Goal: Navigation & Orientation: Understand site structure

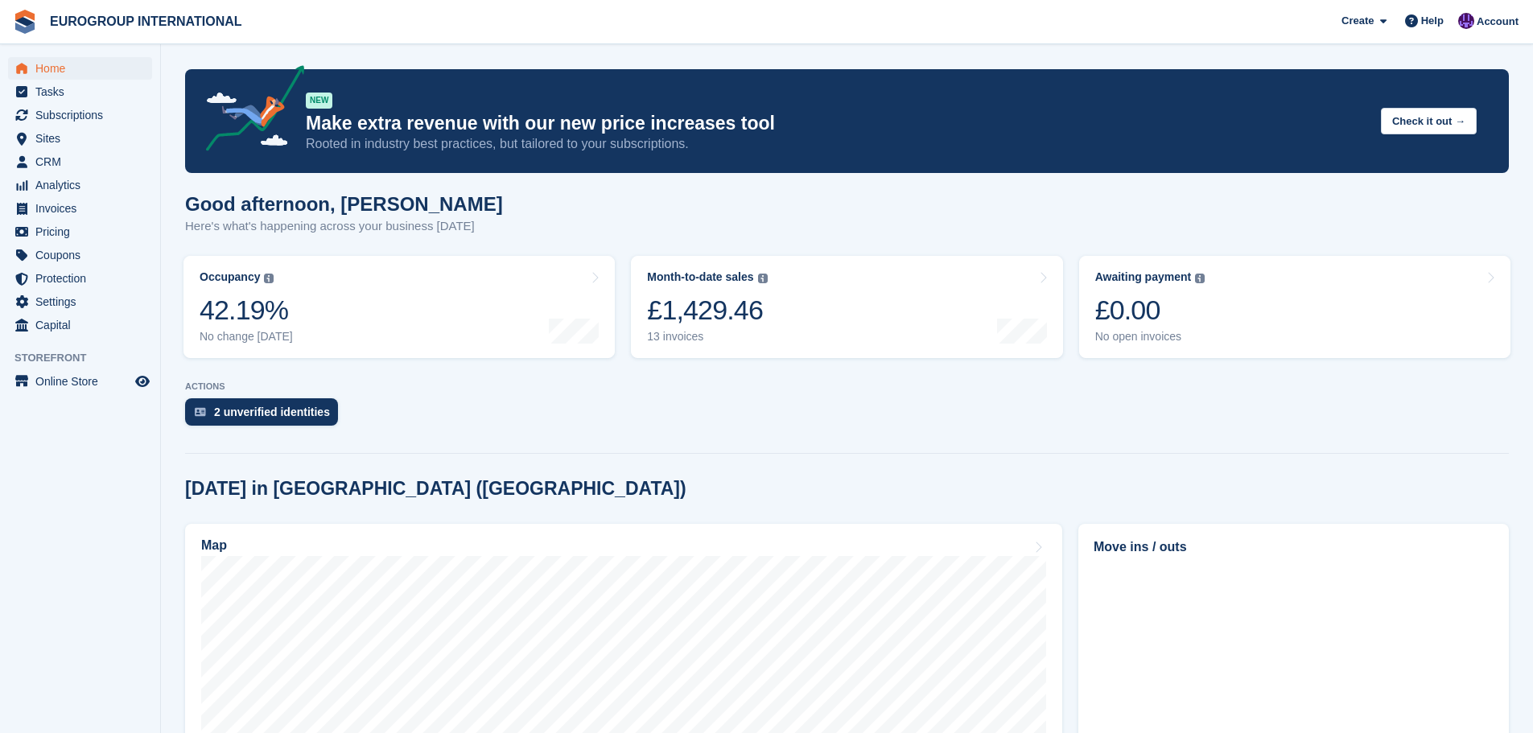
scroll to position [173, 0]
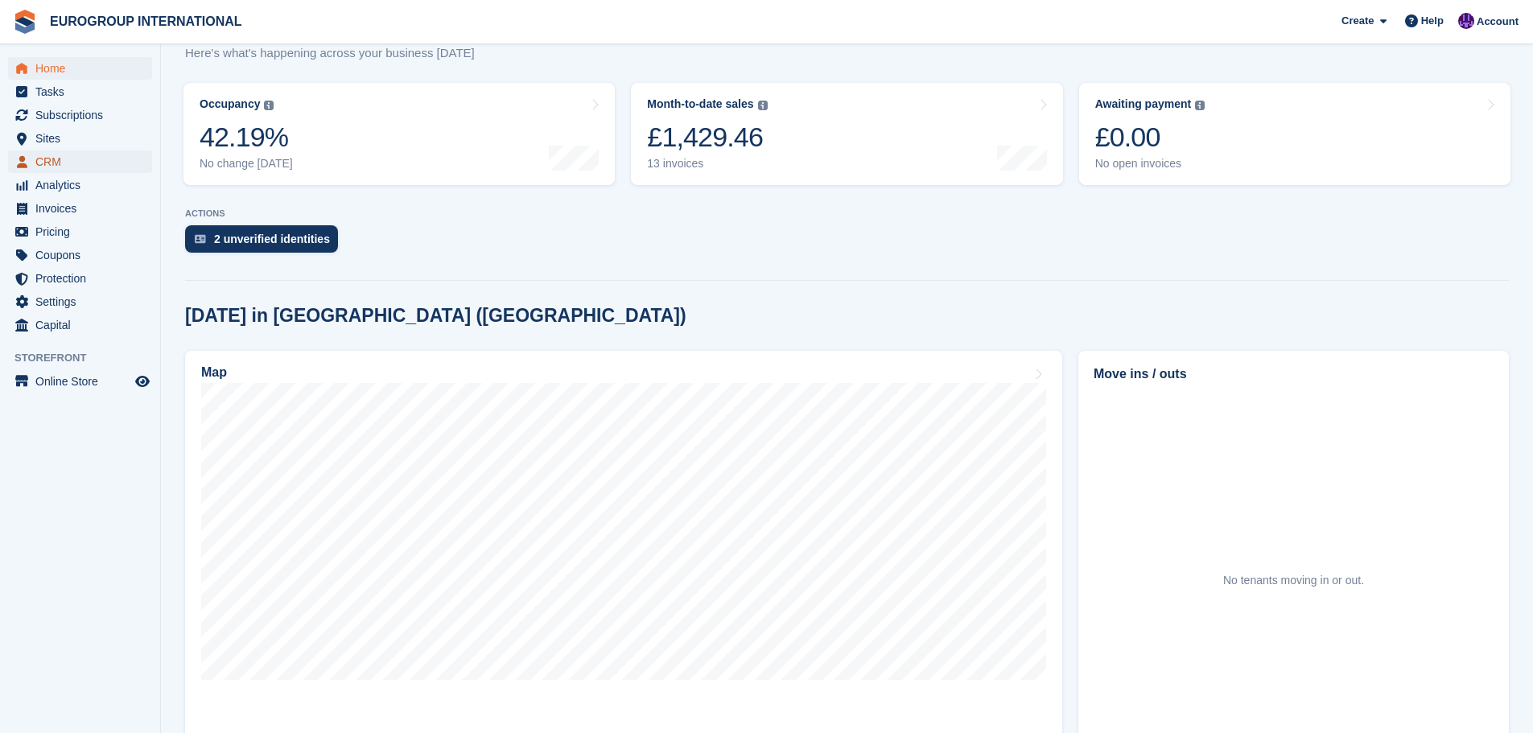
click at [70, 156] on span "CRM" at bounding box center [83, 161] width 97 height 23
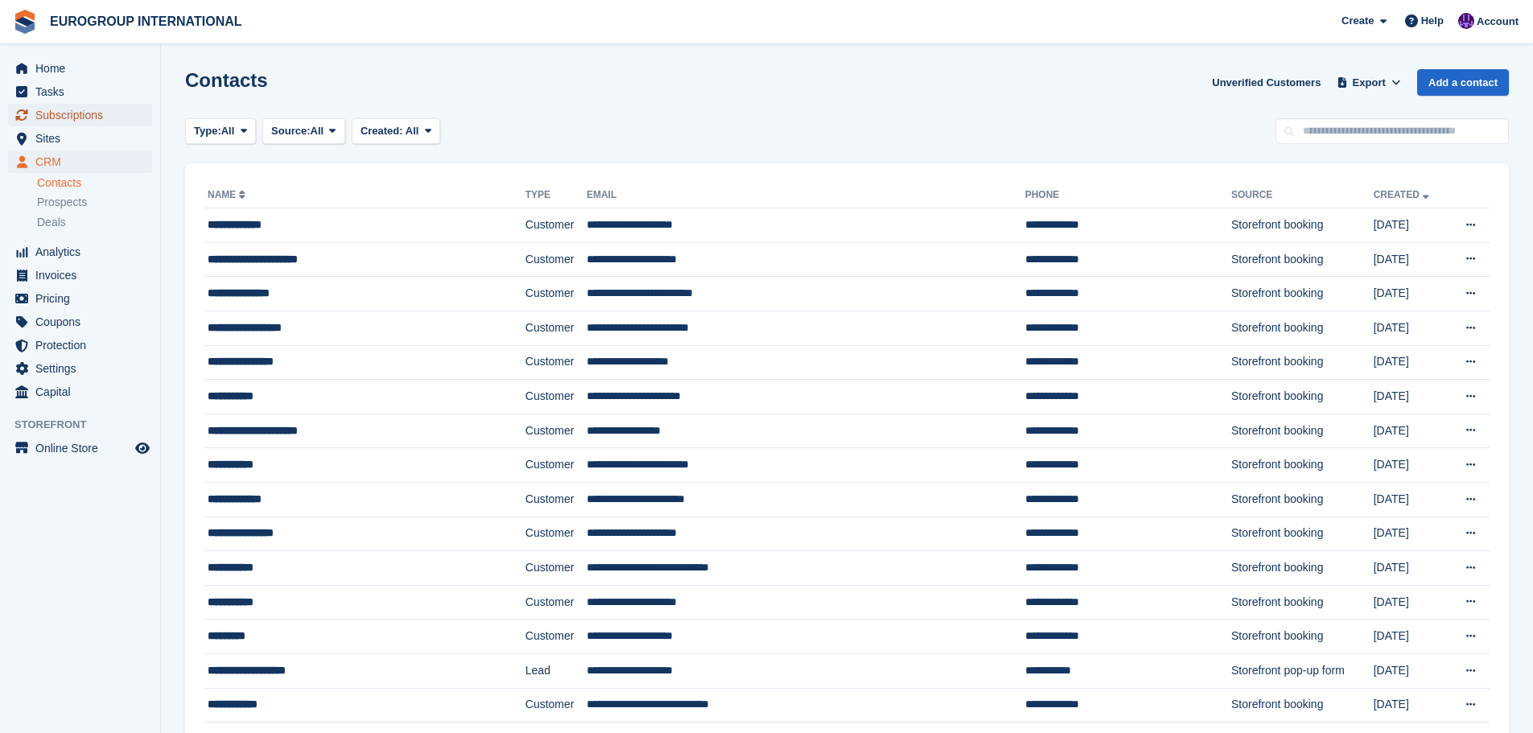
click at [111, 117] on span "Subscriptions" at bounding box center [83, 115] width 97 height 23
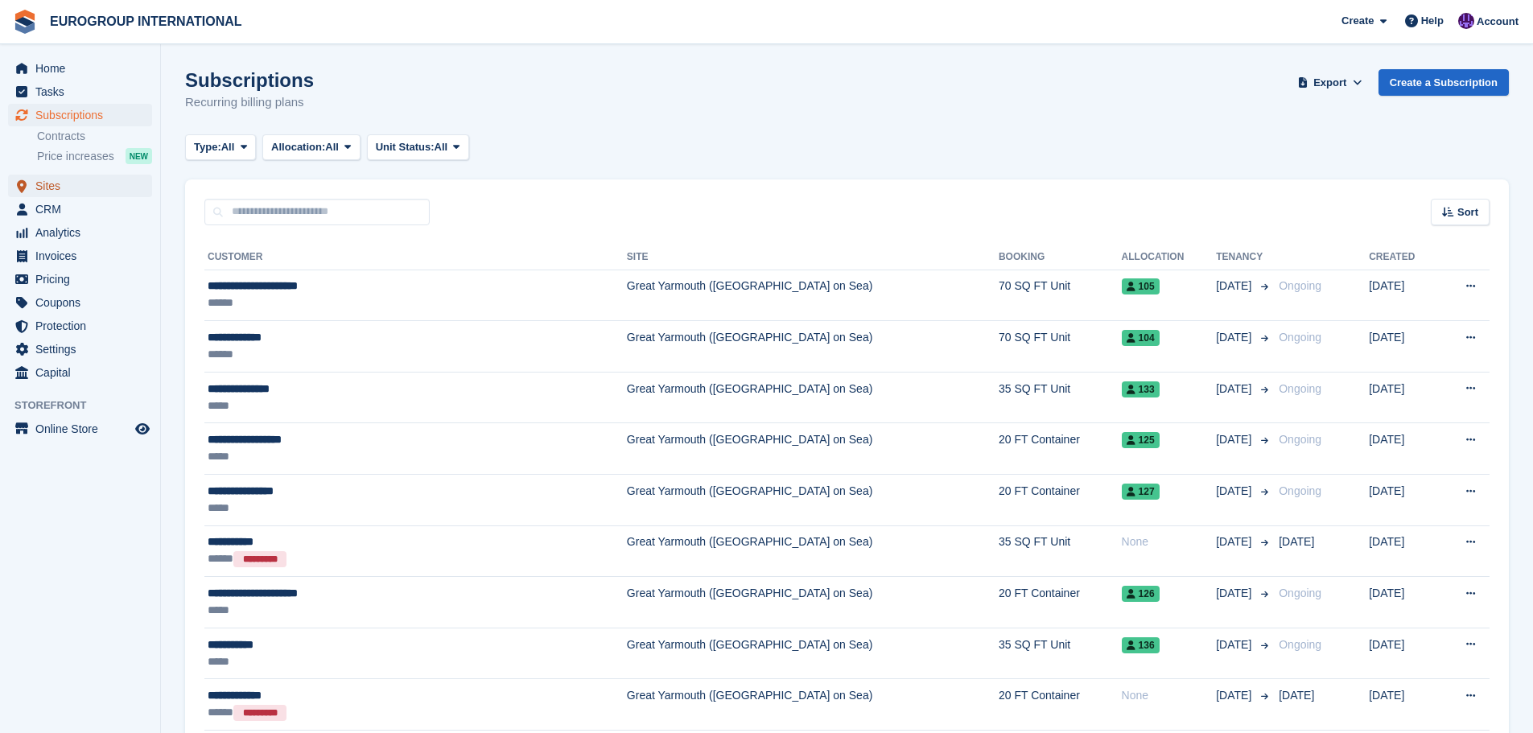
click at [79, 184] on span "Sites" at bounding box center [83, 186] width 97 height 23
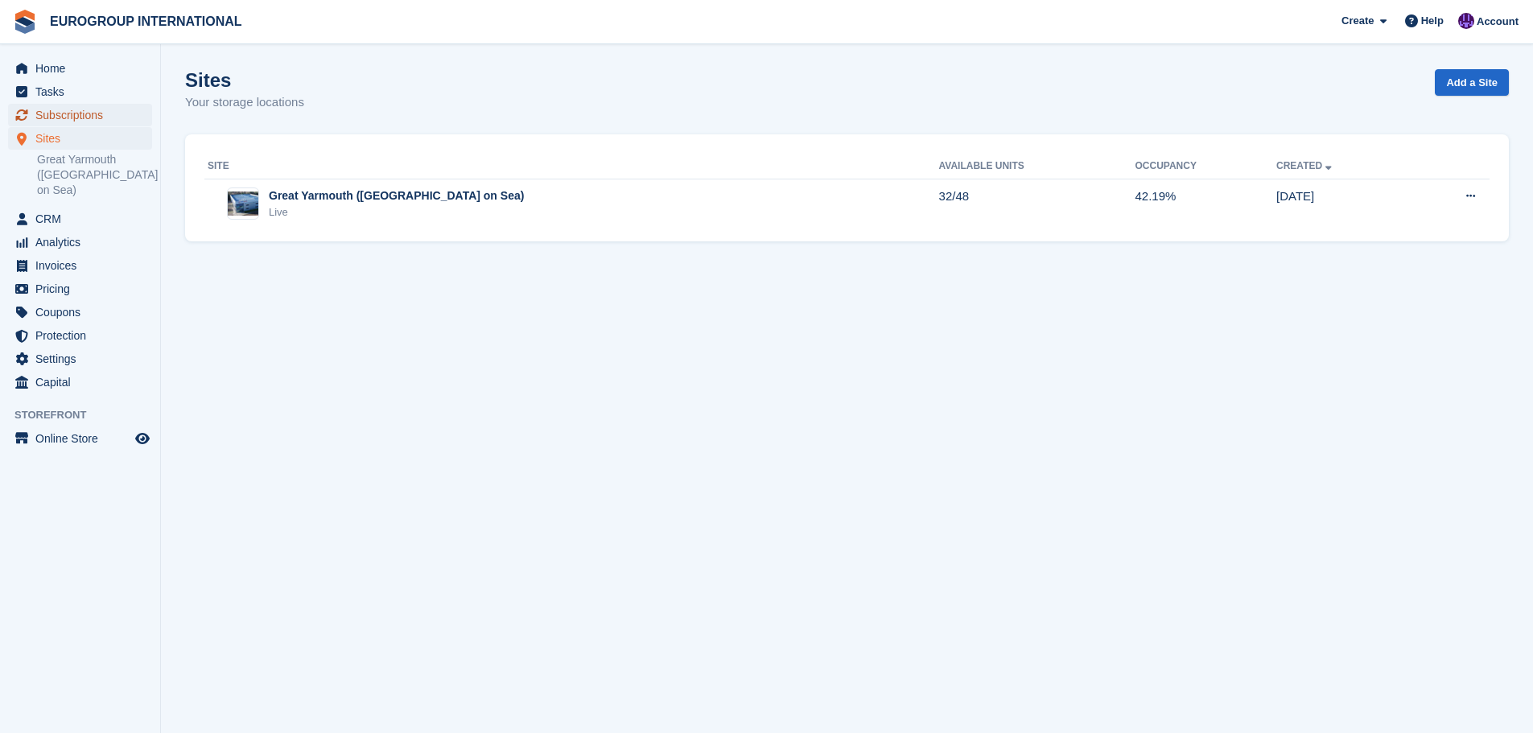
click at [64, 117] on span "Subscriptions" at bounding box center [83, 115] width 97 height 23
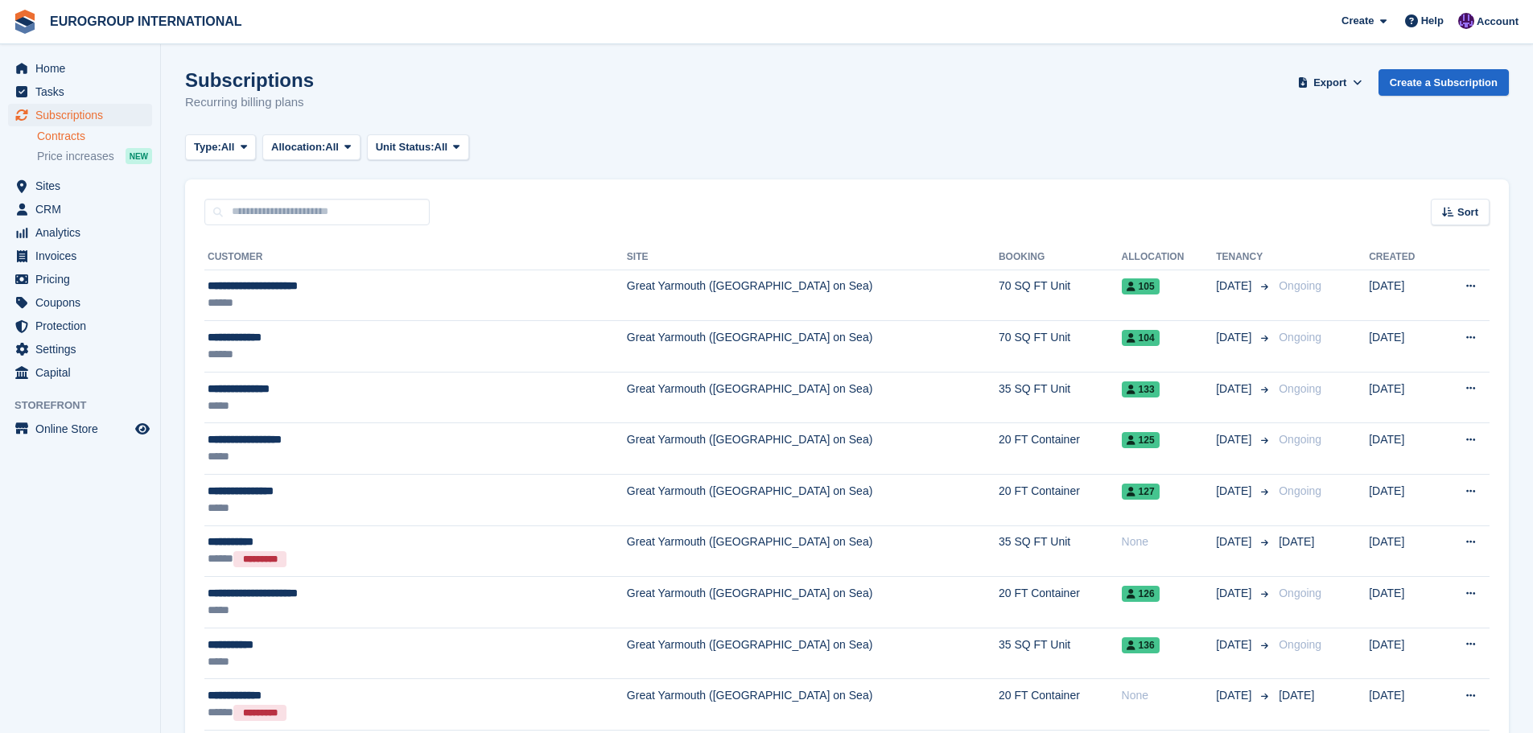
click at [86, 137] on link "Contracts" at bounding box center [94, 136] width 115 height 15
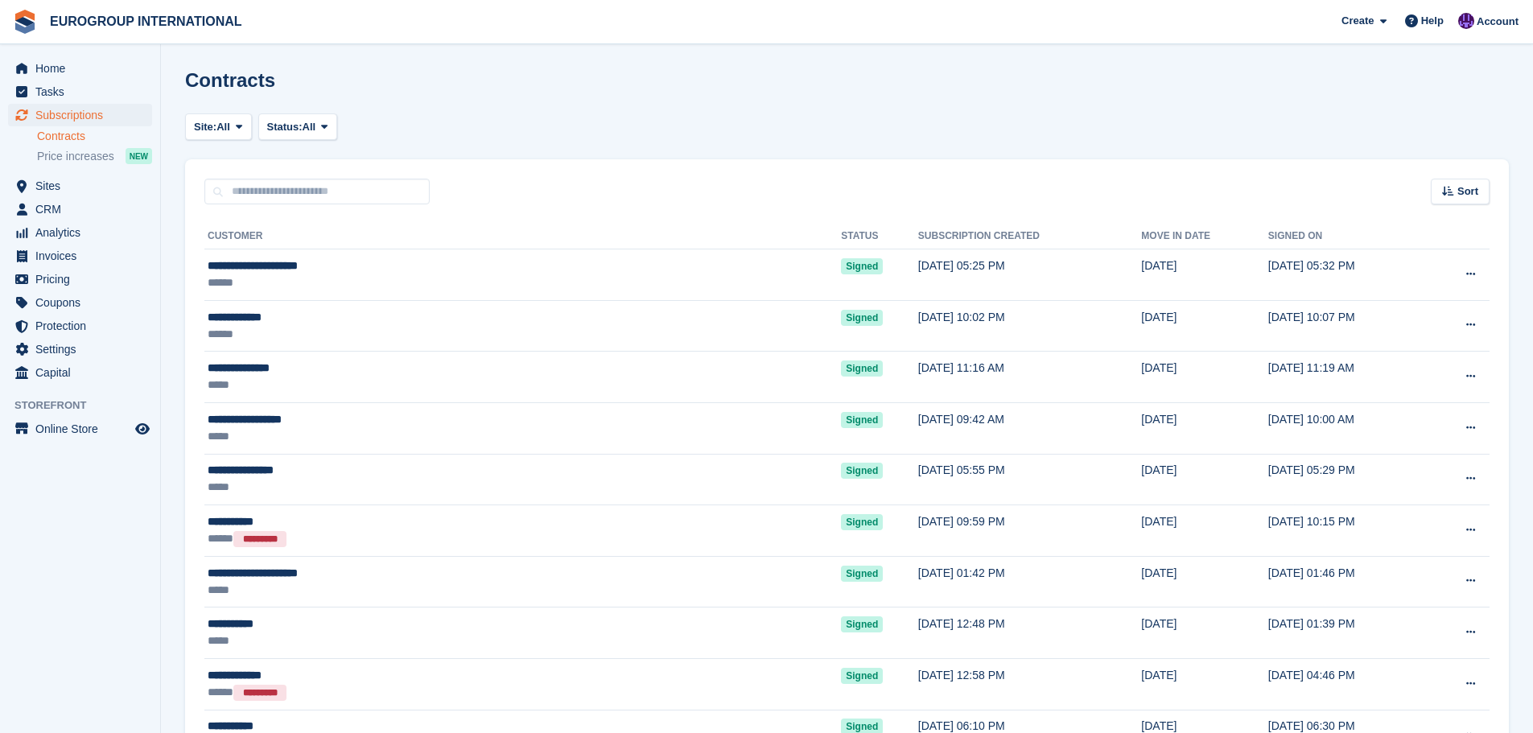
click at [92, 157] on span "Price increases" at bounding box center [75, 156] width 77 height 15
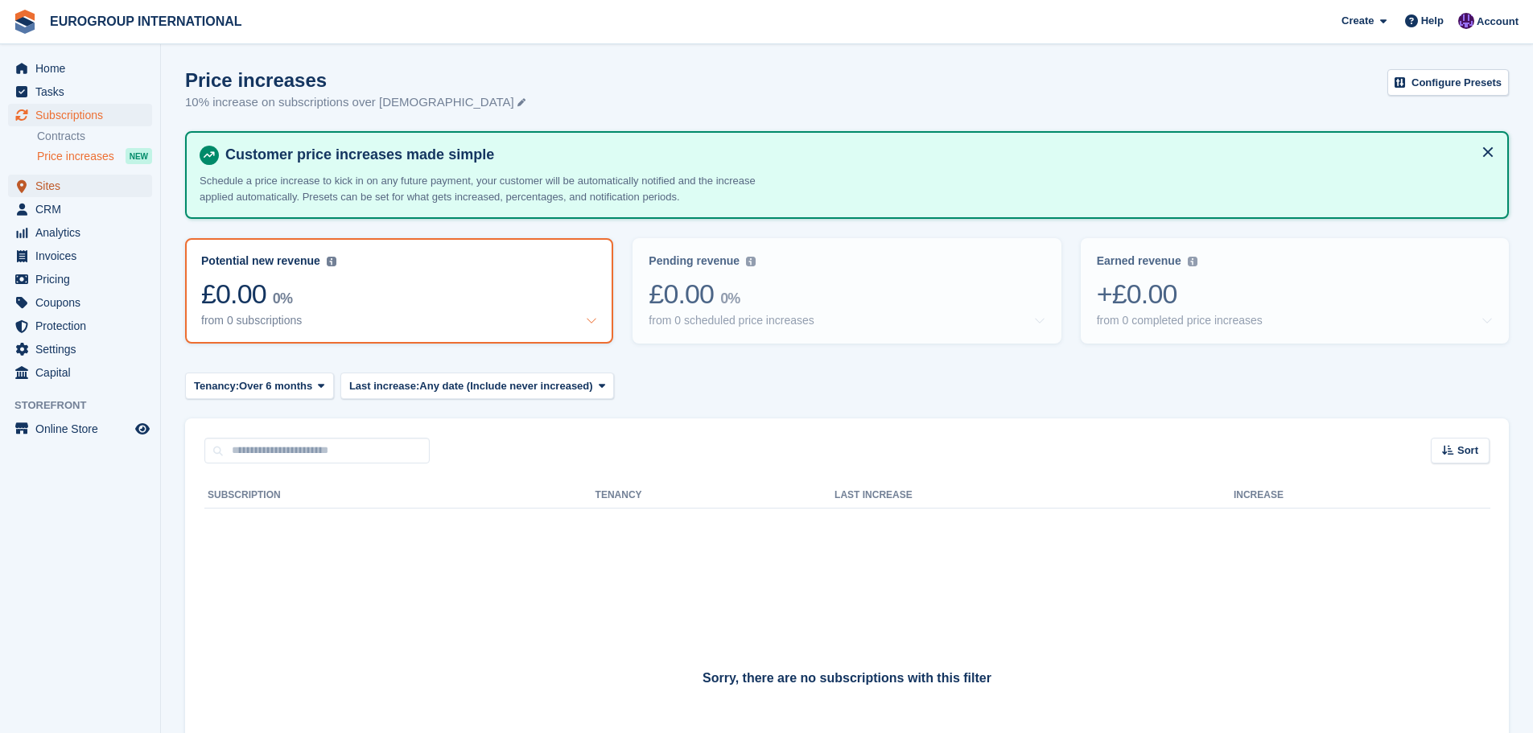
click at [89, 192] on span "Sites" at bounding box center [83, 186] width 97 height 23
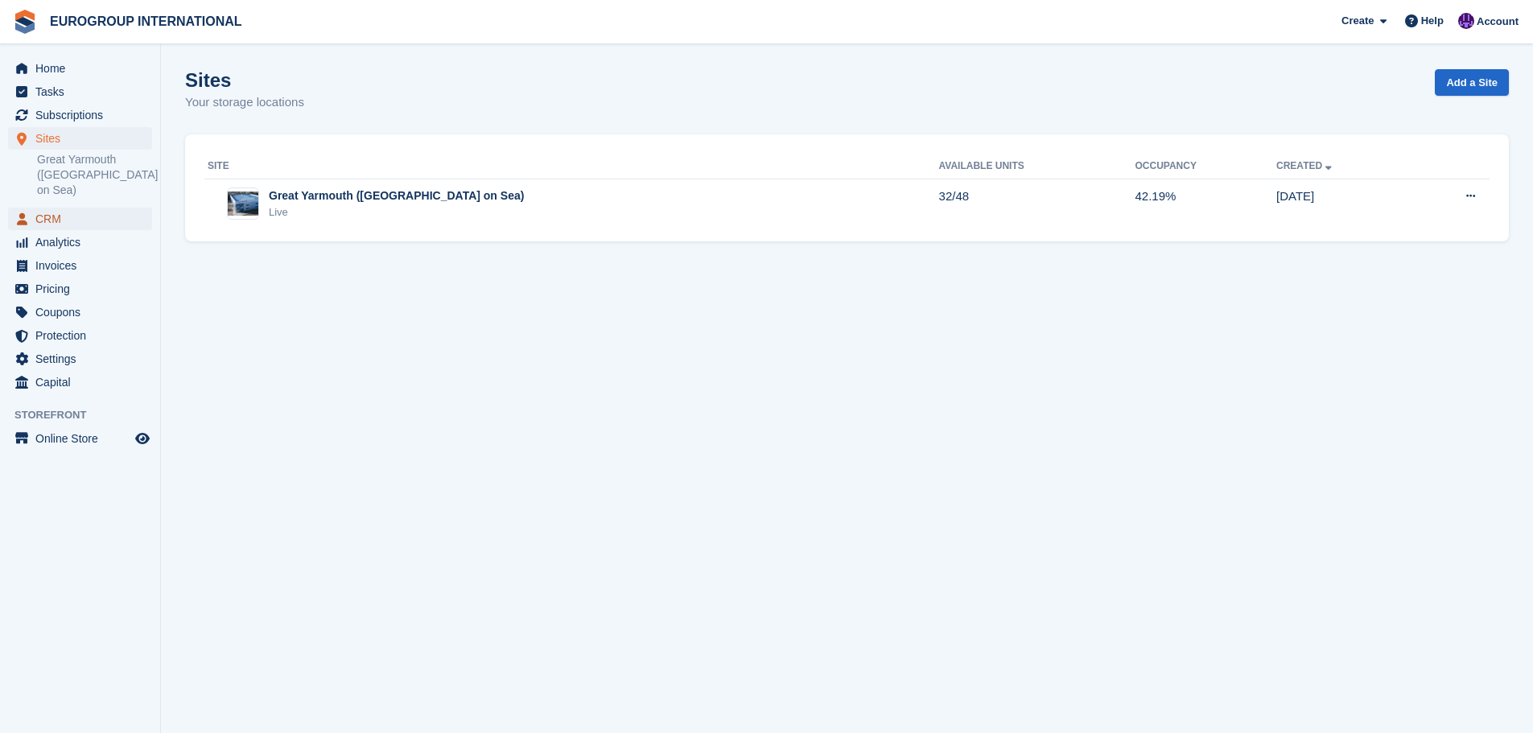
click at [89, 208] on span "CRM" at bounding box center [83, 219] width 97 height 23
